Goal: Task Accomplishment & Management: Manage account settings

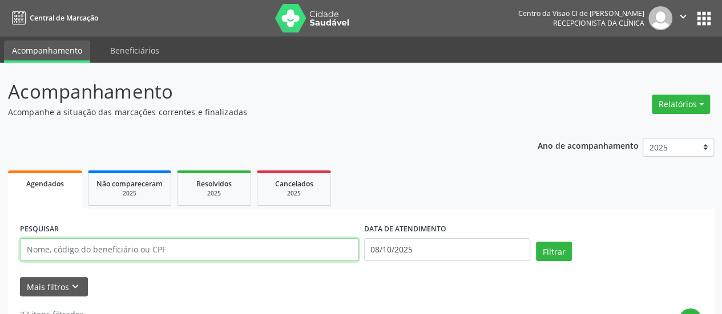
click at [273, 259] on input "text" at bounding box center [189, 250] width 338 height 23
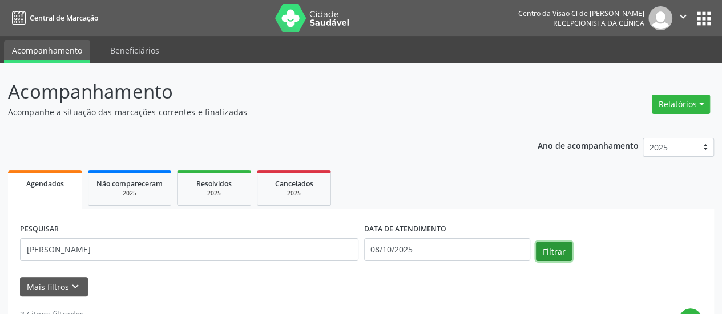
click at [547, 256] on button "Filtrar" at bounding box center [554, 251] width 36 height 19
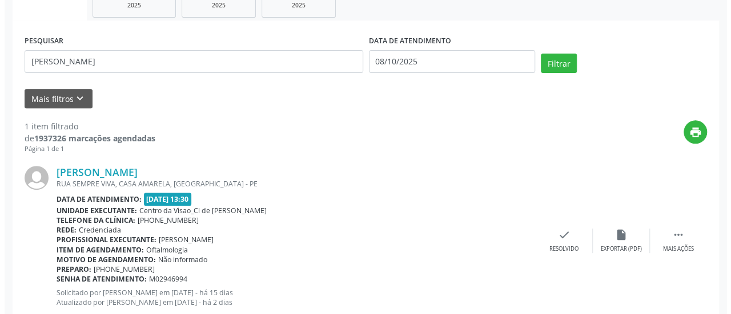
scroll to position [221, 0]
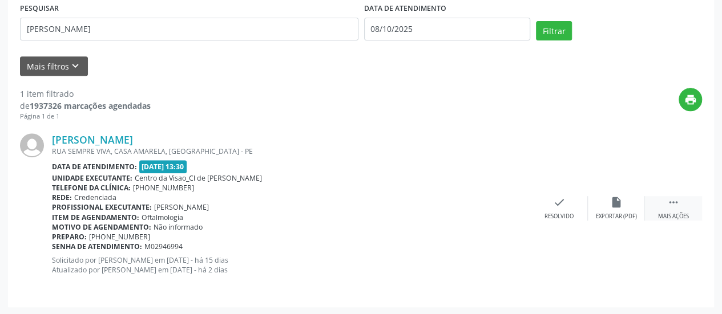
click at [673, 203] on icon "" at bounding box center [673, 202] width 13 height 13
click at [557, 199] on icon "cancel" at bounding box center [559, 202] width 13 height 13
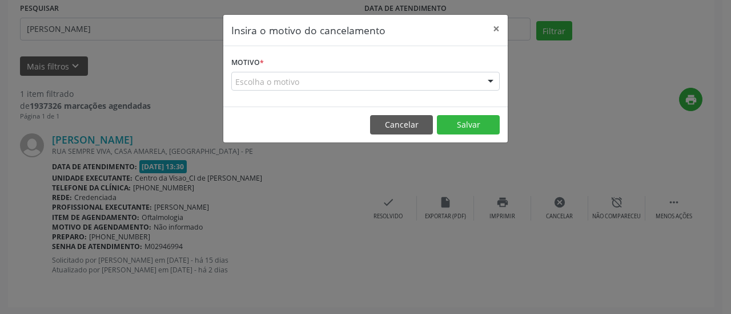
click at [357, 78] on div "Escolha o motivo" at bounding box center [365, 81] width 268 height 19
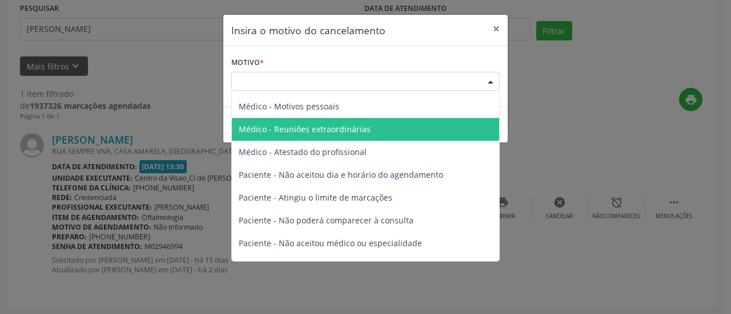
scroll to position [57, 0]
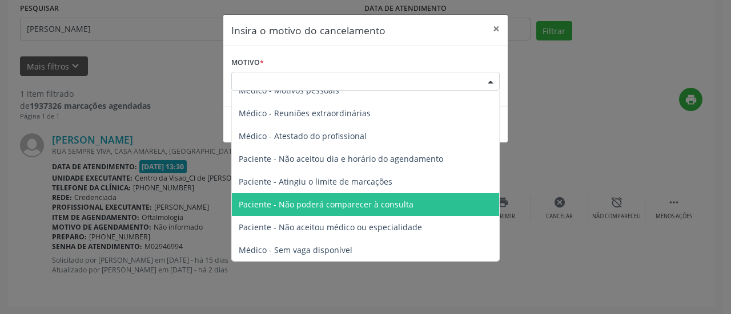
click at [336, 202] on span "Paciente - Não poderá comparecer à consulta" at bounding box center [326, 204] width 175 height 11
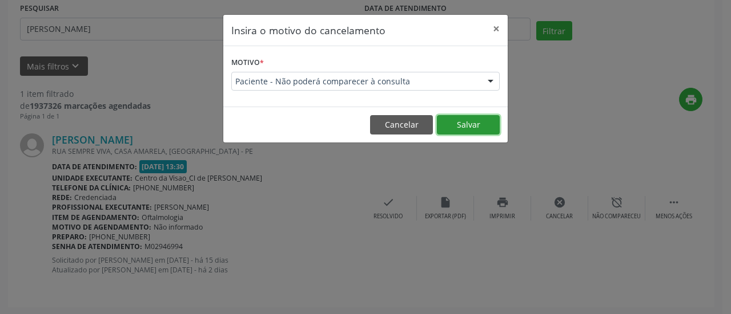
click at [462, 122] on button "Salvar" at bounding box center [468, 124] width 63 height 19
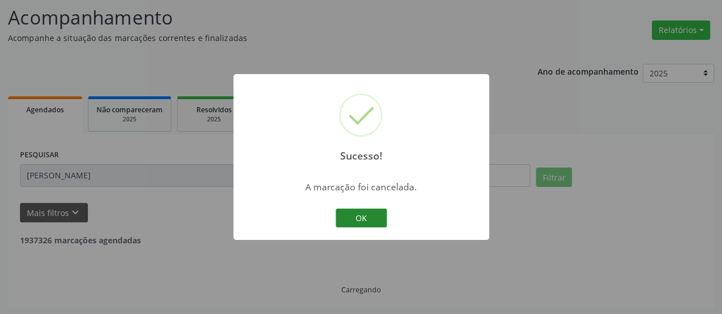
scroll to position [38, 0]
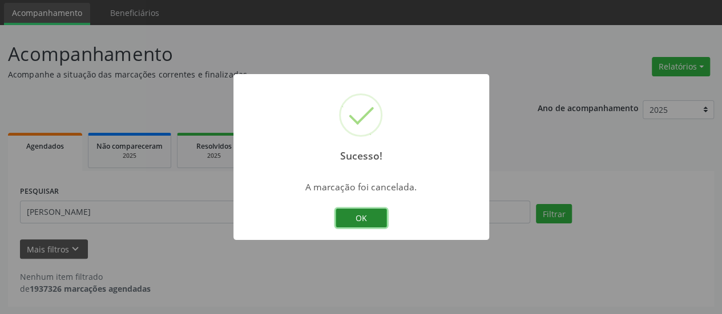
click at [367, 212] on button "OK" at bounding box center [361, 218] width 51 height 19
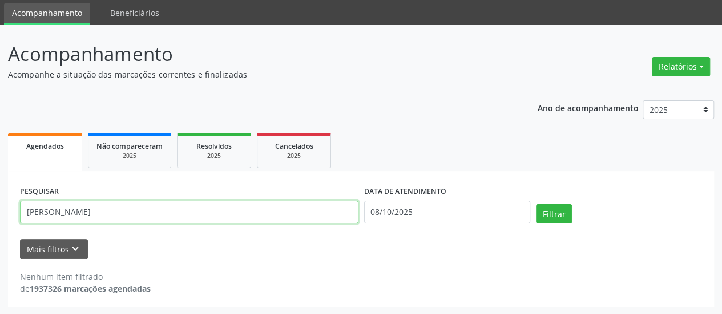
drag, startPoint x: 60, startPoint y: 217, endPoint x: 0, endPoint y: 205, distance: 61.7
click at [0, 205] on div "Acompanhamento Acompanhe a situação das marcações correntes e finalizadas Relat…" at bounding box center [361, 170] width 722 height 290
type input "[PERSON_NAME]"
click at [536, 204] on button "Filtrar" at bounding box center [554, 213] width 36 height 19
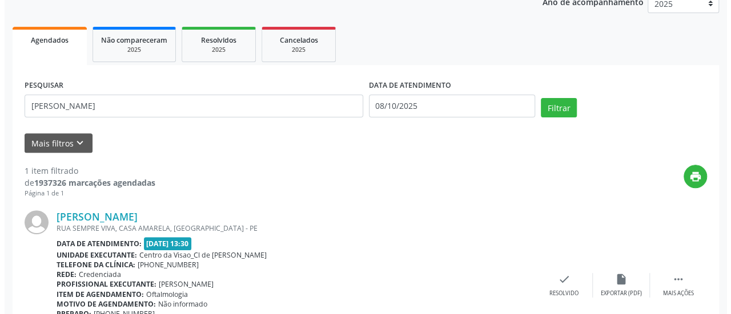
scroll to position [221, 0]
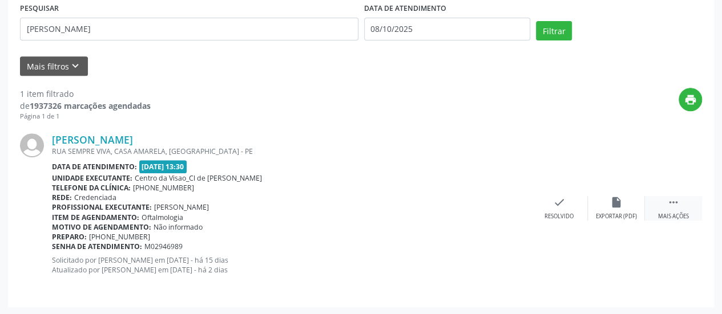
click at [669, 199] on icon "" at bounding box center [673, 202] width 13 height 13
click at [555, 204] on icon "cancel" at bounding box center [559, 202] width 13 height 13
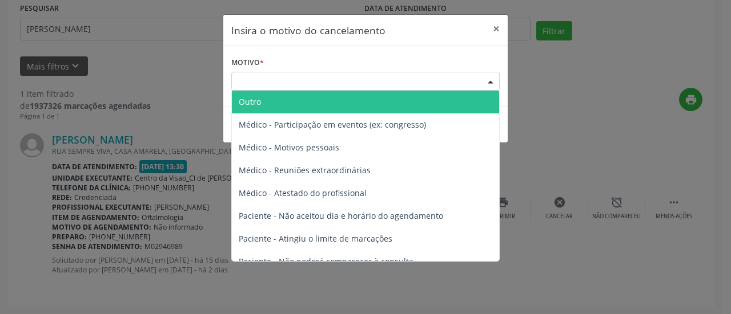
click at [402, 81] on div "Escolha o motivo" at bounding box center [365, 81] width 268 height 19
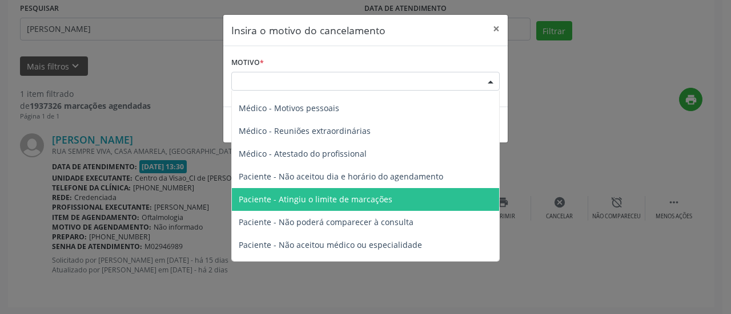
scroll to position [57, 0]
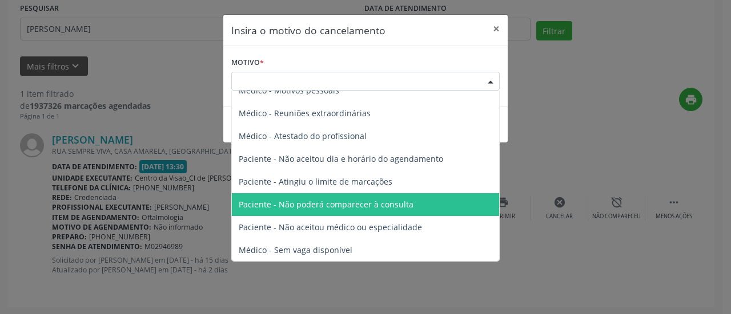
click at [349, 208] on span "Paciente - Não poderá comparecer à consulta" at bounding box center [326, 204] width 175 height 11
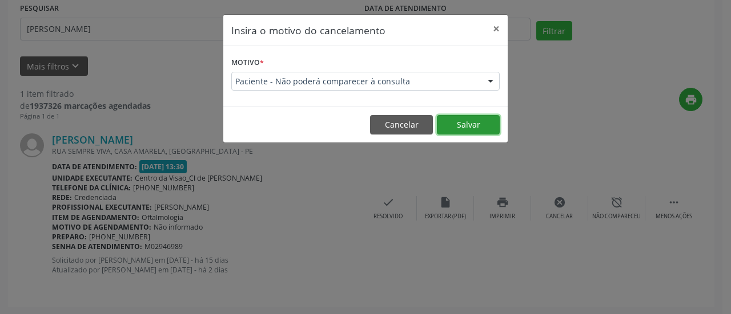
click at [485, 127] on button "Salvar" at bounding box center [468, 124] width 63 height 19
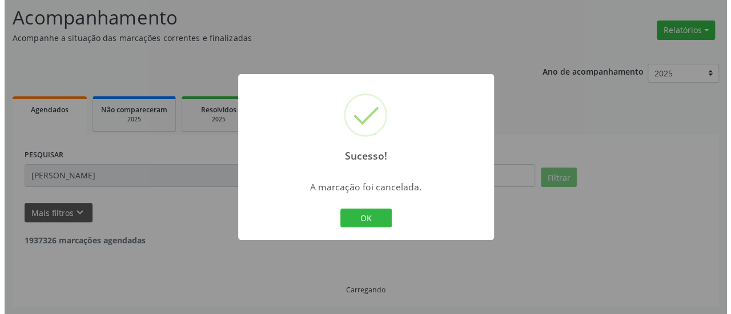
scroll to position [38, 0]
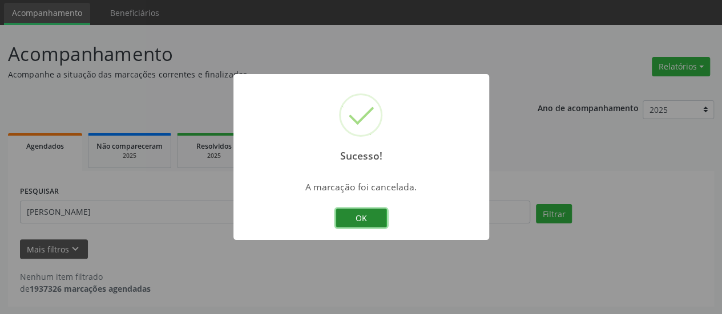
click at [364, 212] on button "OK" at bounding box center [361, 218] width 51 height 19
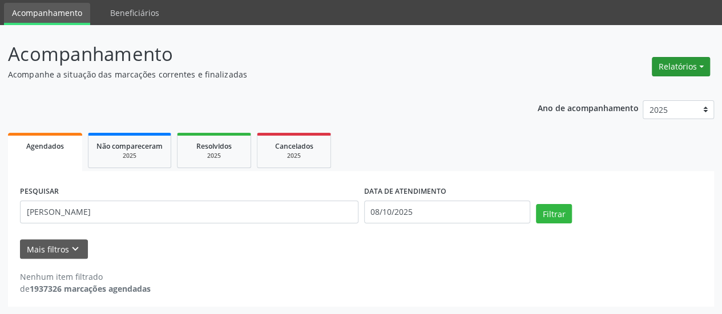
click at [669, 66] on button "Relatórios" at bounding box center [681, 66] width 58 height 19
click at [628, 91] on link "Agendamentos" at bounding box center [649, 91] width 123 height 16
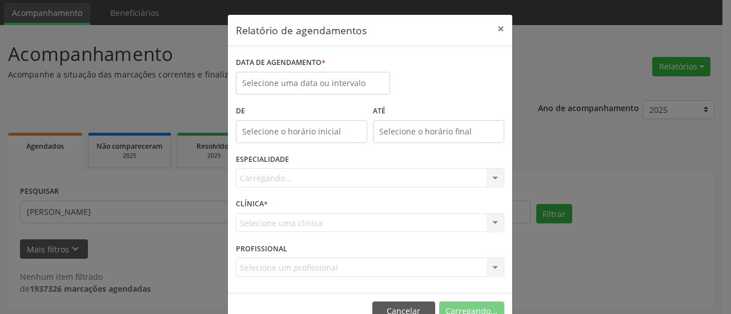
scroll to position [0, 0]
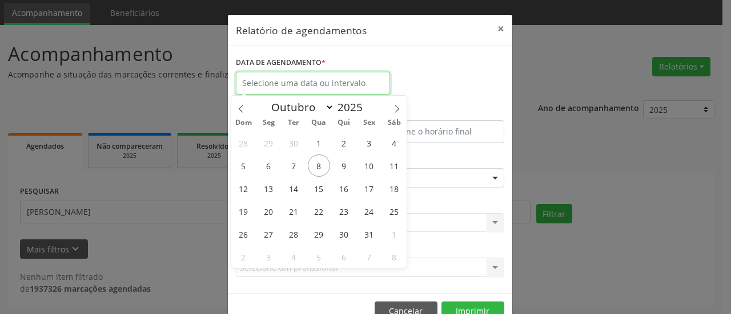
click at [326, 82] on input "text" at bounding box center [313, 83] width 154 height 23
click at [320, 167] on span "8" at bounding box center [319, 166] width 22 height 22
type input "08/10/2025"
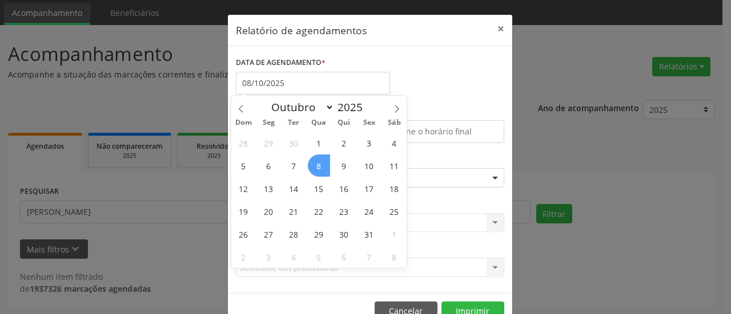
click at [320, 167] on span "8" at bounding box center [319, 166] width 22 height 22
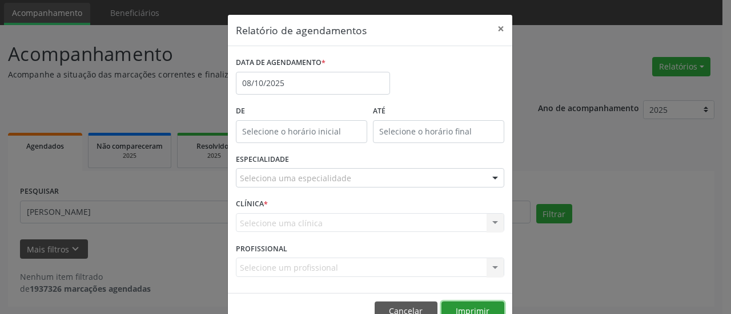
click at [455, 303] on button "Imprimir" at bounding box center [472, 311] width 63 height 19
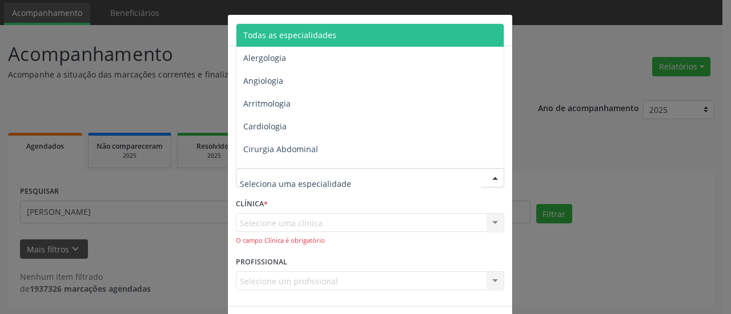
click at [348, 170] on div at bounding box center [370, 177] width 268 height 19
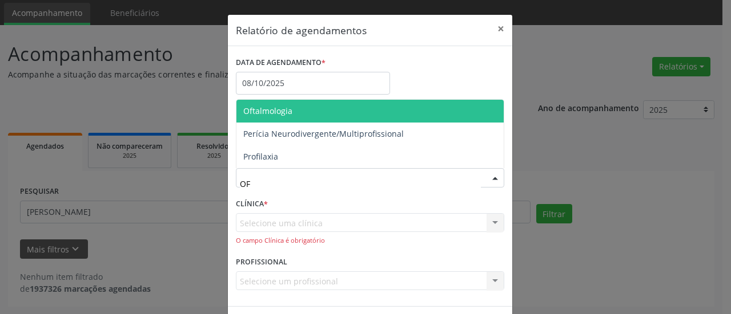
type input "OFT"
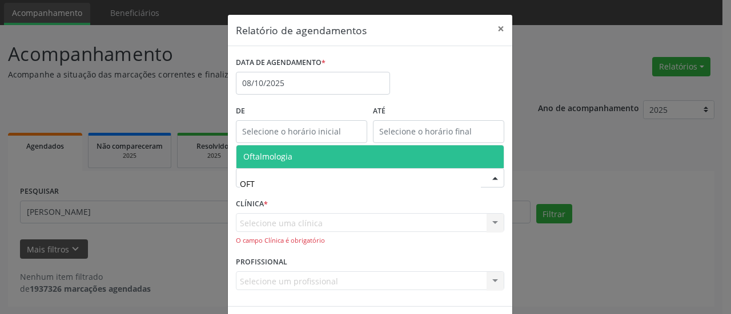
click at [339, 155] on span "Oftalmologia" at bounding box center [369, 157] width 267 height 23
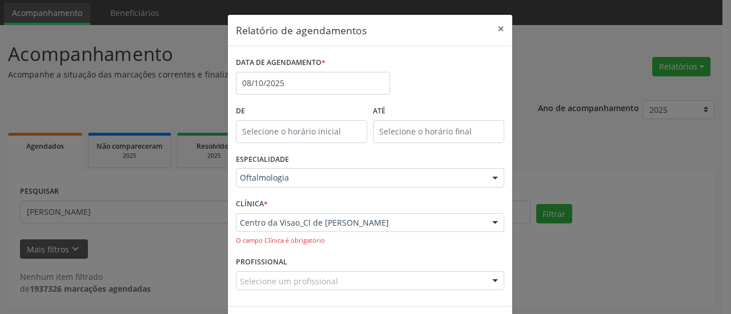
click at [570, 276] on div "Relatório de agendamentos × DATA DE AGENDAMENTO * [DATE] De ATÉ ESPECIALIDADE O…" at bounding box center [365, 157] width 731 height 314
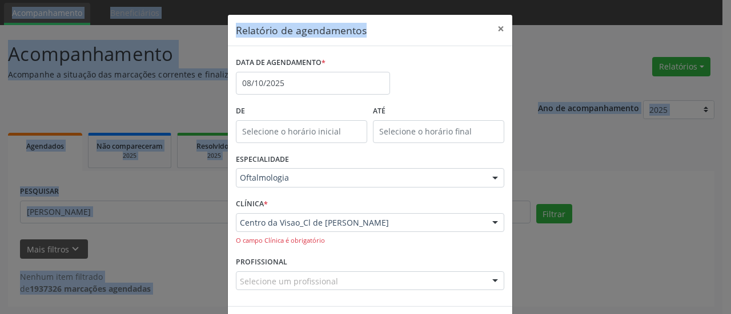
drag, startPoint x: 360, startPoint y: 19, endPoint x: 369, endPoint y: -2, distance: 23.0
click at [369, 0] on html "Central de Marcação Centro da Visao Cl de [PERSON_NAME] Recepcionista da clínic…" at bounding box center [365, 119] width 731 height 314
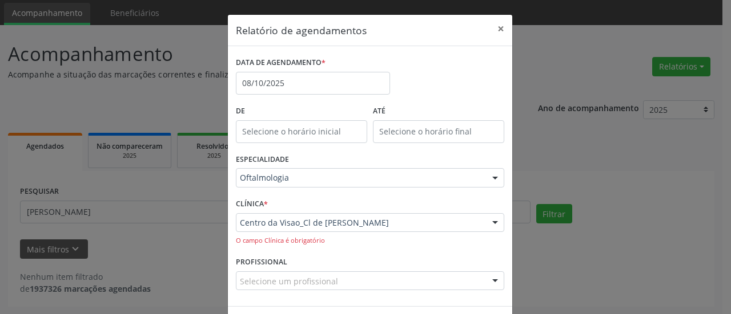
click at [578, 286] on div "Relatório de agendamentos × DATA DE AGENDAMENTO * [DATE] De ATÉ ESPECIALIDADE O…" at bounding box center [365, 157] width 731 height 314
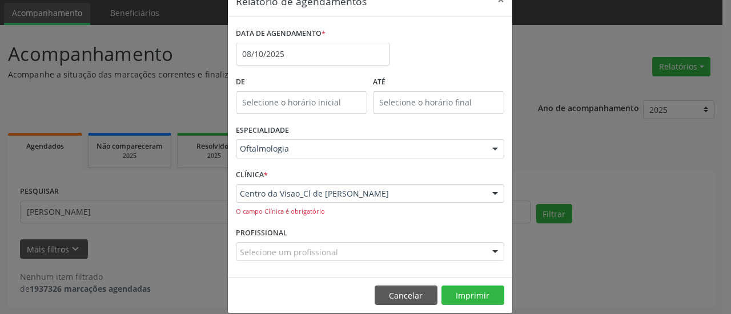
scroll to position [41, 0]
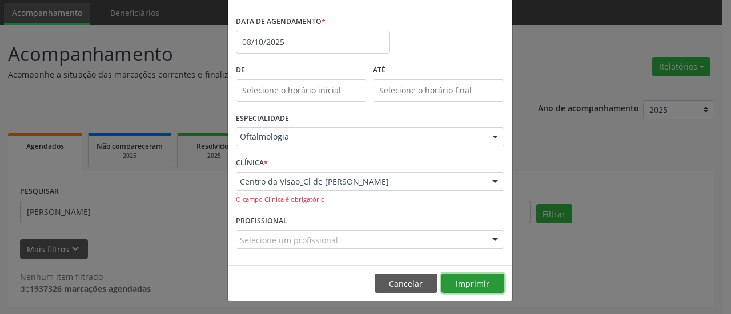
click at [475, 284] on button "Imprimir" at bounding box center [472, 283] width 63 height 19
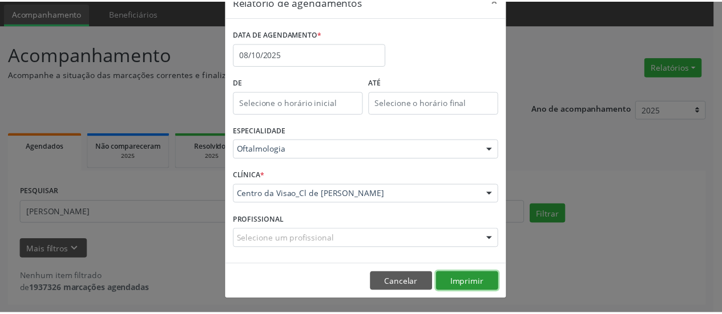
scroll to position [27, 0]
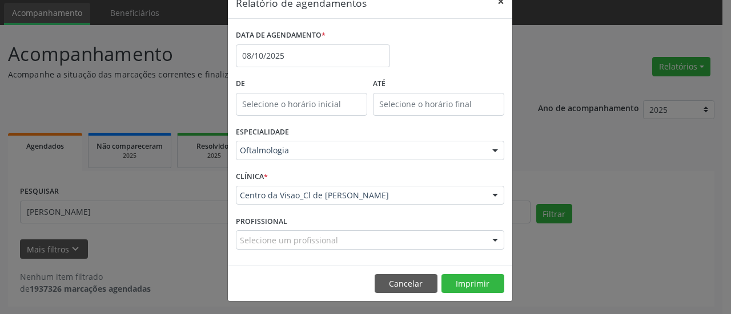
click at [497, 2] on button "×" at bounding box center [500, 1] width 23 height 28
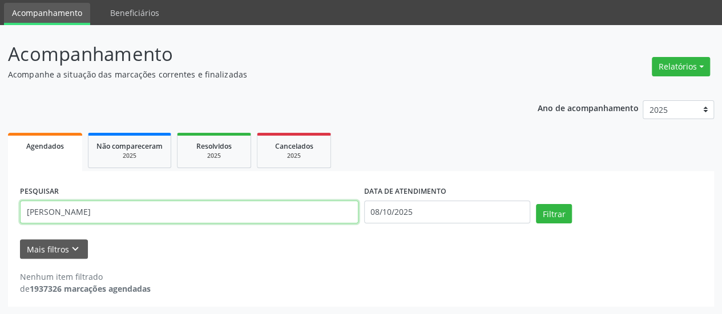
drag, startPoint x: 88, startPoint y: 216, endPoint x: 0, endPoint y: 241, distance: 91.4
click at [0, 247] on div "Acompanhamento Acompanhe a situação das marcações correntes e finalizadas Relat…" at bounding box center [361, 170] width 722 height 290
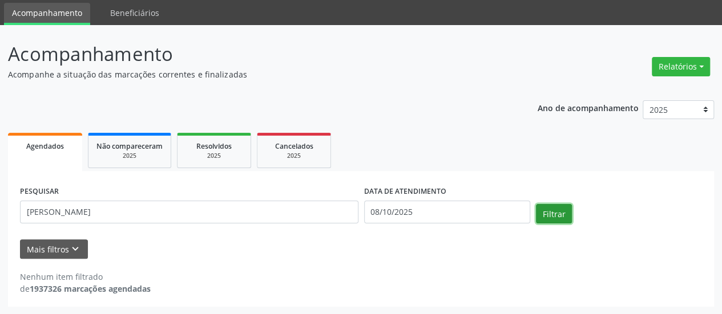
click at [547, 214] on button "Filtrar" at bounding box center [554, 213] width 36 height 19
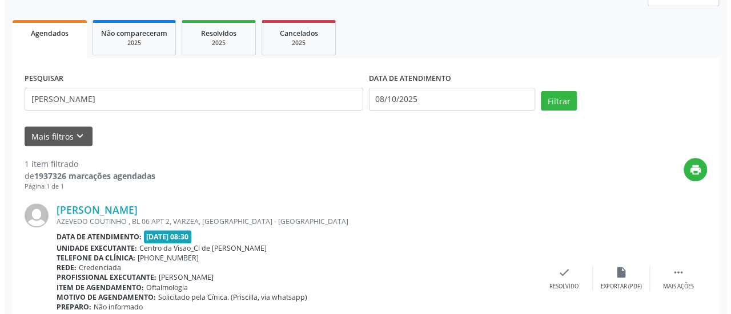
scroll to position [221, 0]
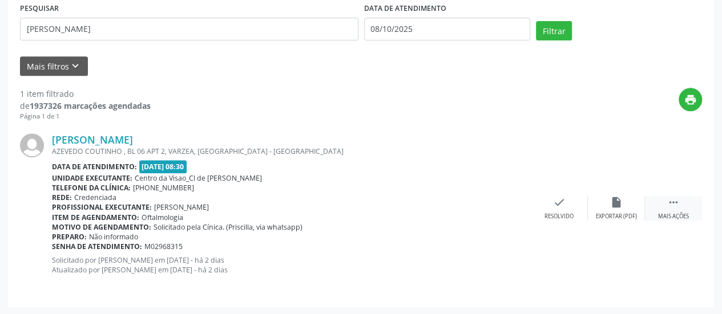
click at [682, 199] on div " Mais ações" at bounding box center [673, 208] width 57 height 25
click at [578, 200] on div "cancel Cancelar" at bounding box center [559, 208] width 57 height 25
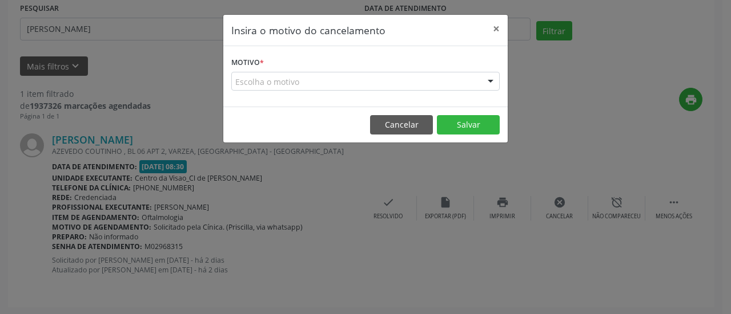
click at [314, 83] on div "Escolha o motivo" at bounding box center [365, 81] width 268 height 19
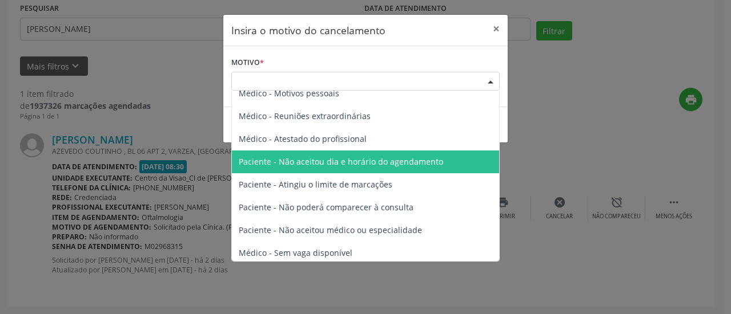
scroll to position [57, 0]
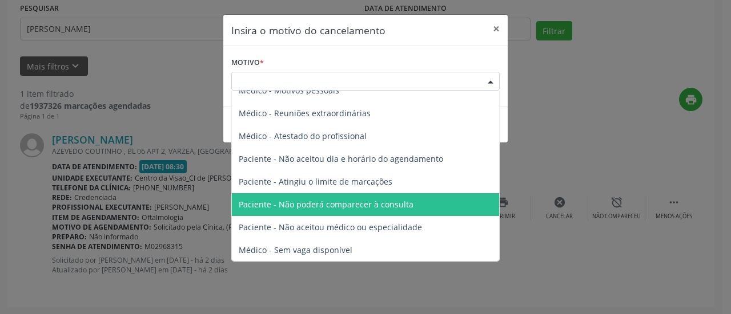
click at [355, 209] on span "Paciente - Não poderá comparecer à consulta" at bounding box center [326, 204] width 175 height 11
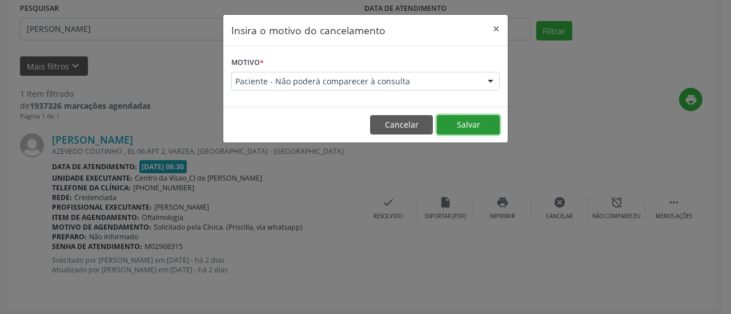
click at [470, 125] on button "Salvar" at bounding box center [468, 124] width 63 height 19
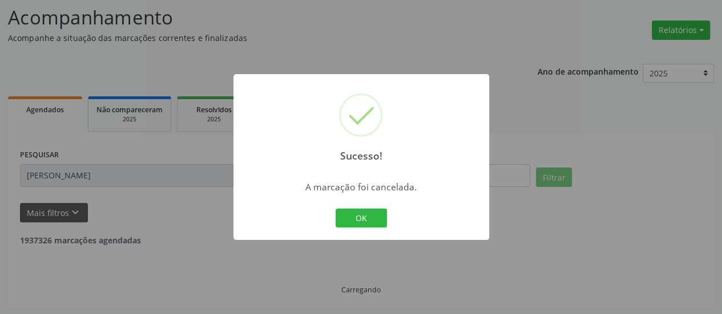
scroll to position [38, 0]
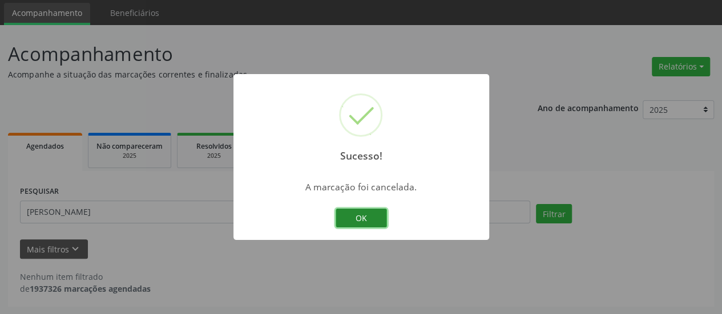
click at [372, 217] on button "OK" at bounding box center [361, 218] width 51 height 19
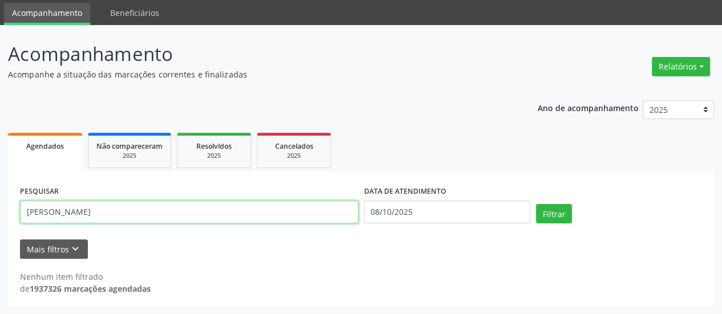
drag, startPoint x: 146, startPoint y: 208, endPoint x: 0, endPoint y: 227, distance: 147.3
click at [0, 227] on div "Acompanhamento Acompanhe a situação das marcações correntes e finalizadas Relat…" at bounding box center [361, 170] width 722 height 290
type input "[PERSON_NAME]"
click at [536, 204] on button "Filtrar" at bounding box center [554, 213] width 36 height 19
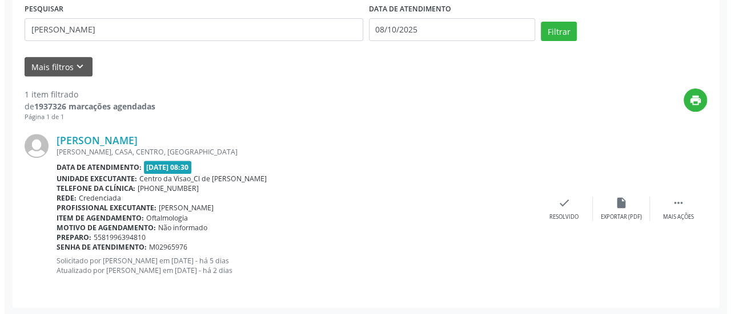
scroll to position [221, 0]
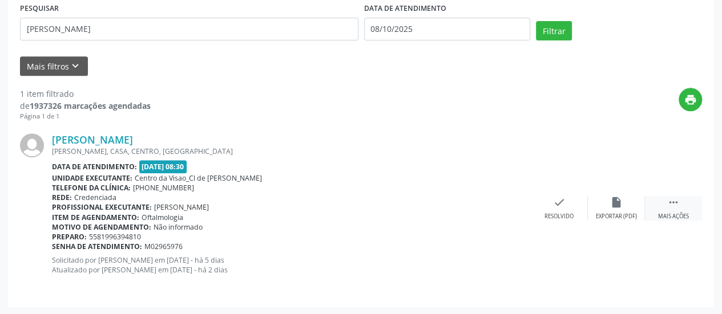
click at [686, 200] on div " Mais ações" at bounding box center [673, 208] width 57 height 25
click at [556, 202] on icon "cancel" at bounding box center [559, 202] width 13 height 13
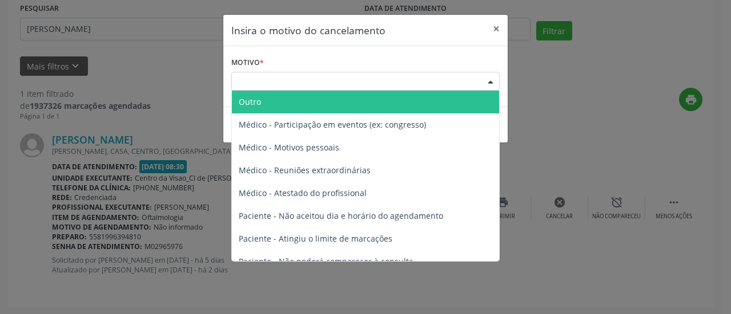
click at [396, 80] on div "Escolha o motivo" at bounding box center [365, 81] width 268 height 19
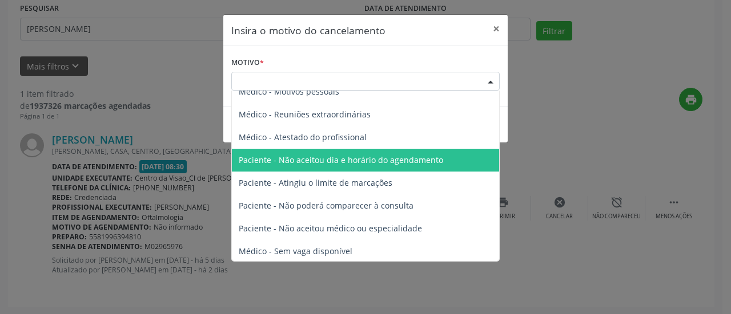
scroll to position [57, 0]
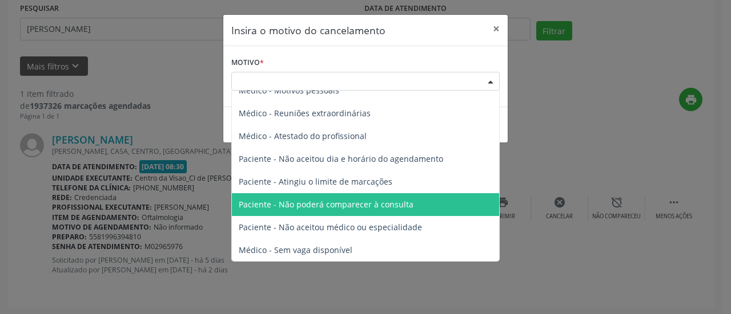
click at [369, 207] on span "Paciente - Não poderá comparecer à consulta" at bounding box center [326, 204] width 175 height 11
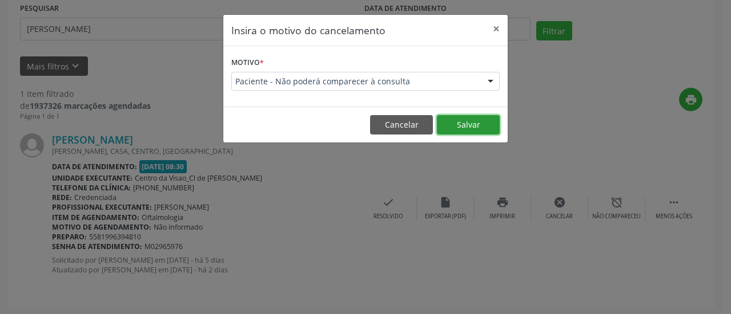
click at [468, 124] on button "Salvar" at bounding box center [468, 124] width 63 height 19
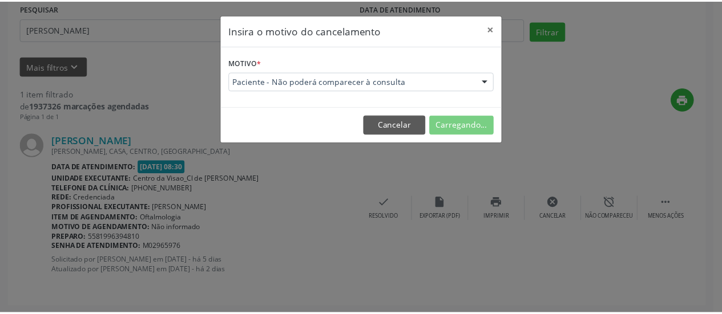
scroll to position [74, 0]
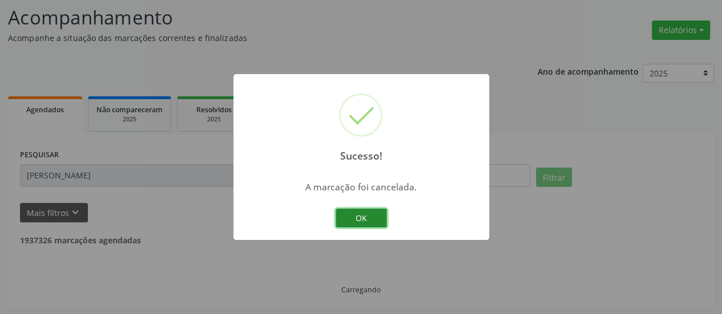
click at [366, 220] on button "OK" at bounding box center [361, 218] width 51 height 19
